Goal: Task Accomplishment & Management: Use online tool/utility

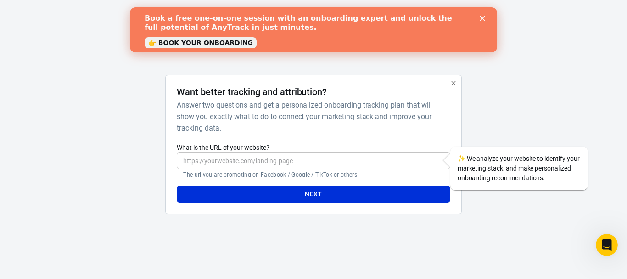
click at [222, 43] on link "👉 BOOK YOUR ONBOARDING" at bounding box center [201, 42] width 112 height 11
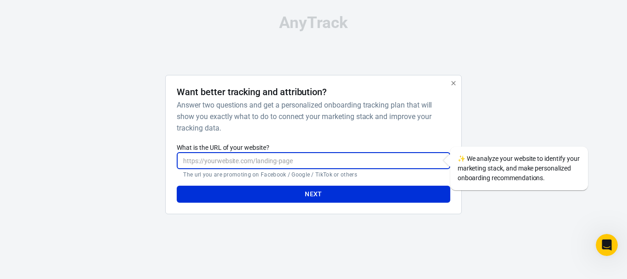
click at [285, 160] on input "What is the URL of your website?" at bounding box center [313, 160] width 273 height 17
paste input "[URL][DOMAIN_NAME]"
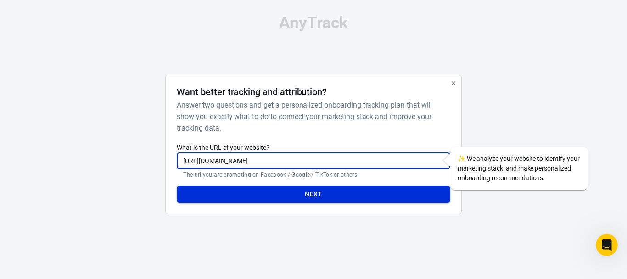
type input "[URL][DOMAIN_NAME]"
click at [296, 191] on button "Next" at bounding box center [313, 194] width 273 height 17
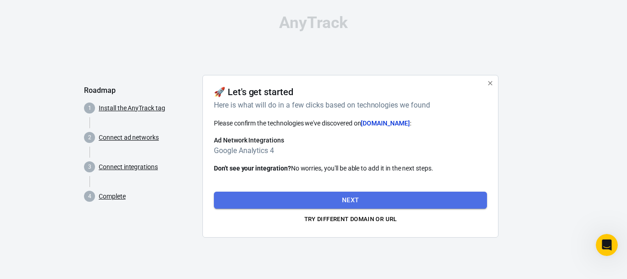
click at [353, 201] on button "Next" at bounding box center [350, 199] width 273 height 17
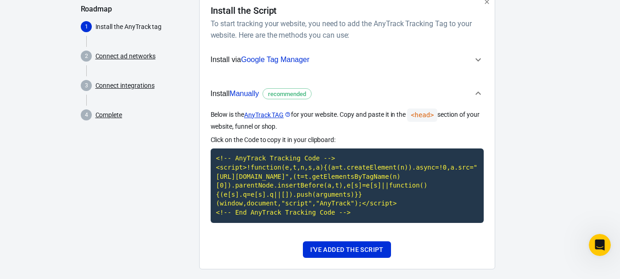
scroll to position [83, 0]
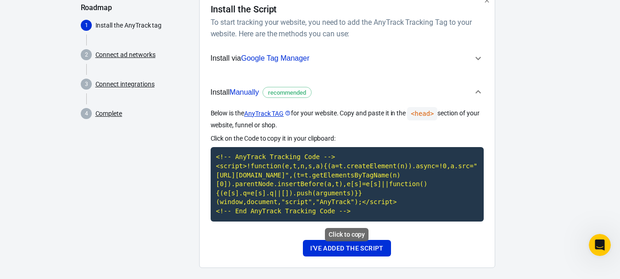
click at [285, 171] on code "<!-- AnyTrack Tracking Code --> <script>!function(e,t,n,s,a){(a=t.createElement…" at bounding box center [347, 184] width 273 height 74
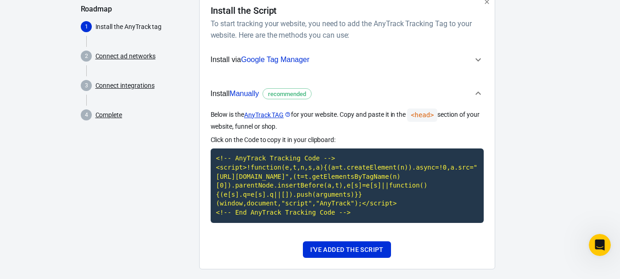
scroll to position [82, 0]
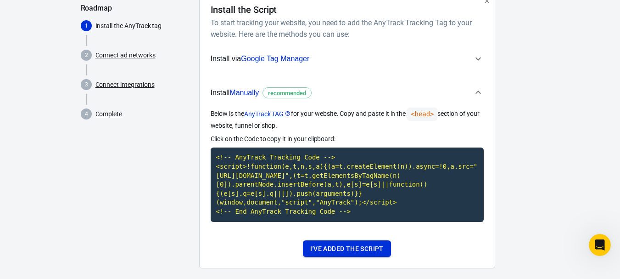
click at [346, 250] on button "I've added the script" at bounding box center [347, 248] width 88 height 17
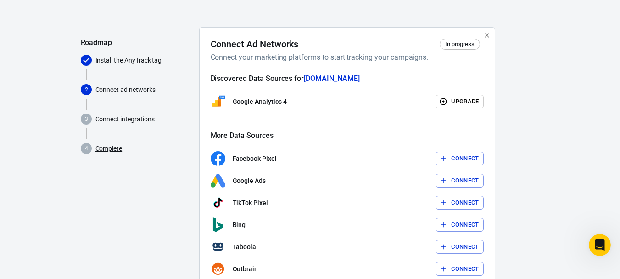
scroll to position [48, 0]
